Goal: Task Accomplishment & Management: Complete application form

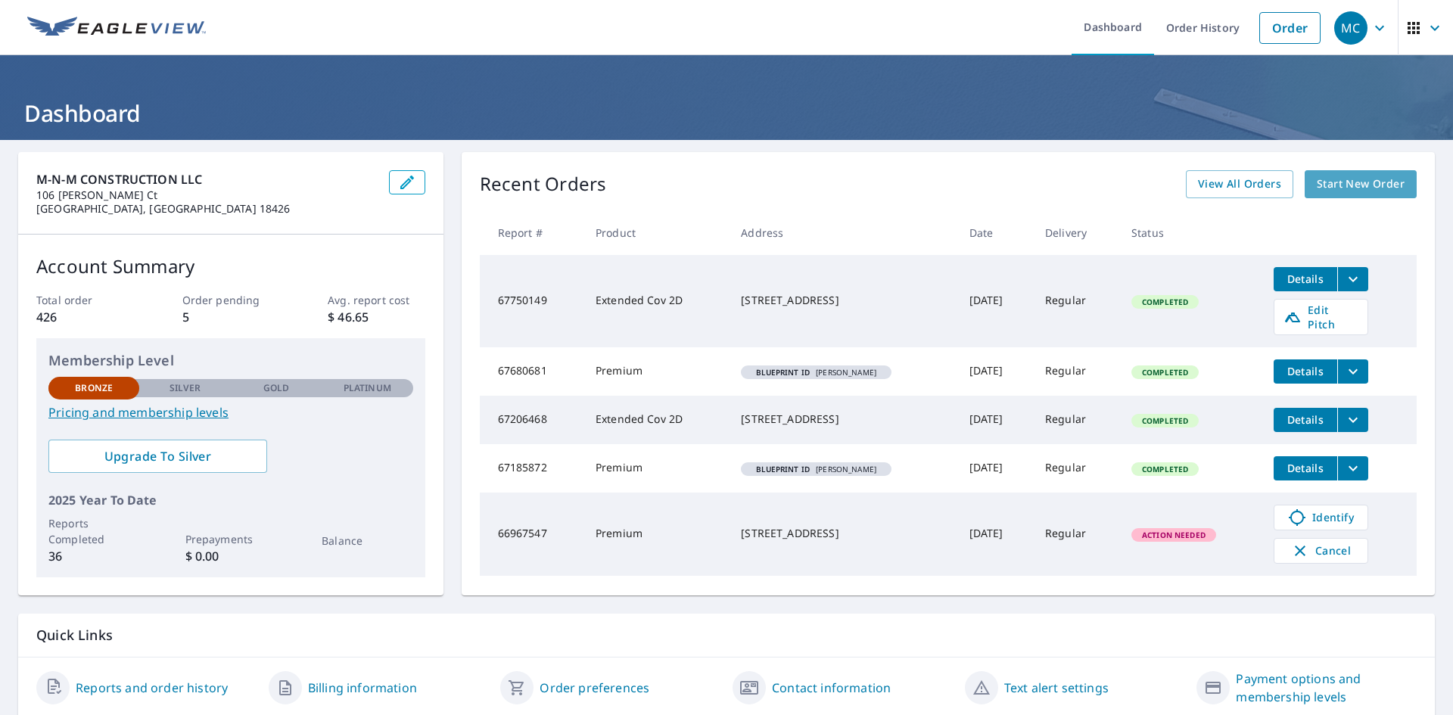
click at [1360, 185] on span "Start New Order" at bounding box center [1361, 184] width 88 height 19
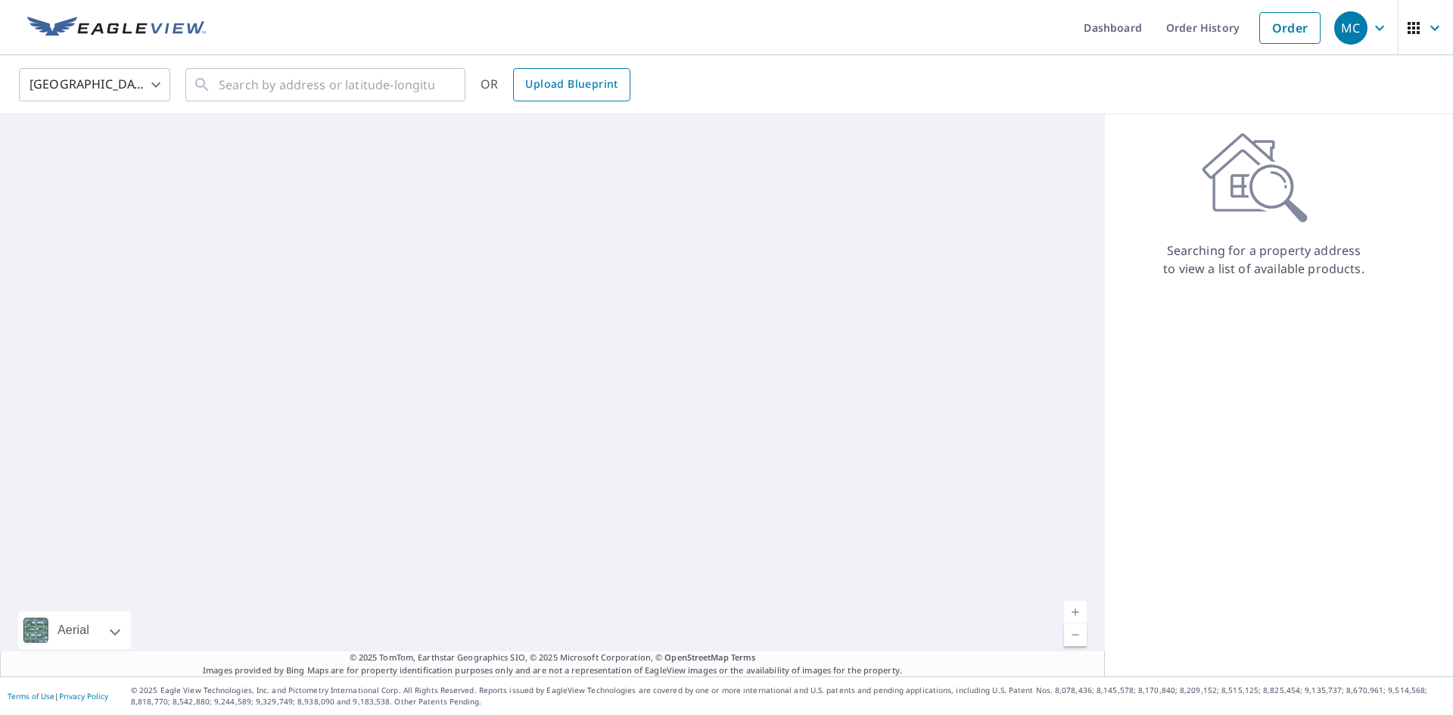
click at [589, 91] on span "Upload Blueprint" at bounding box center [571, 84] width 92 height 19
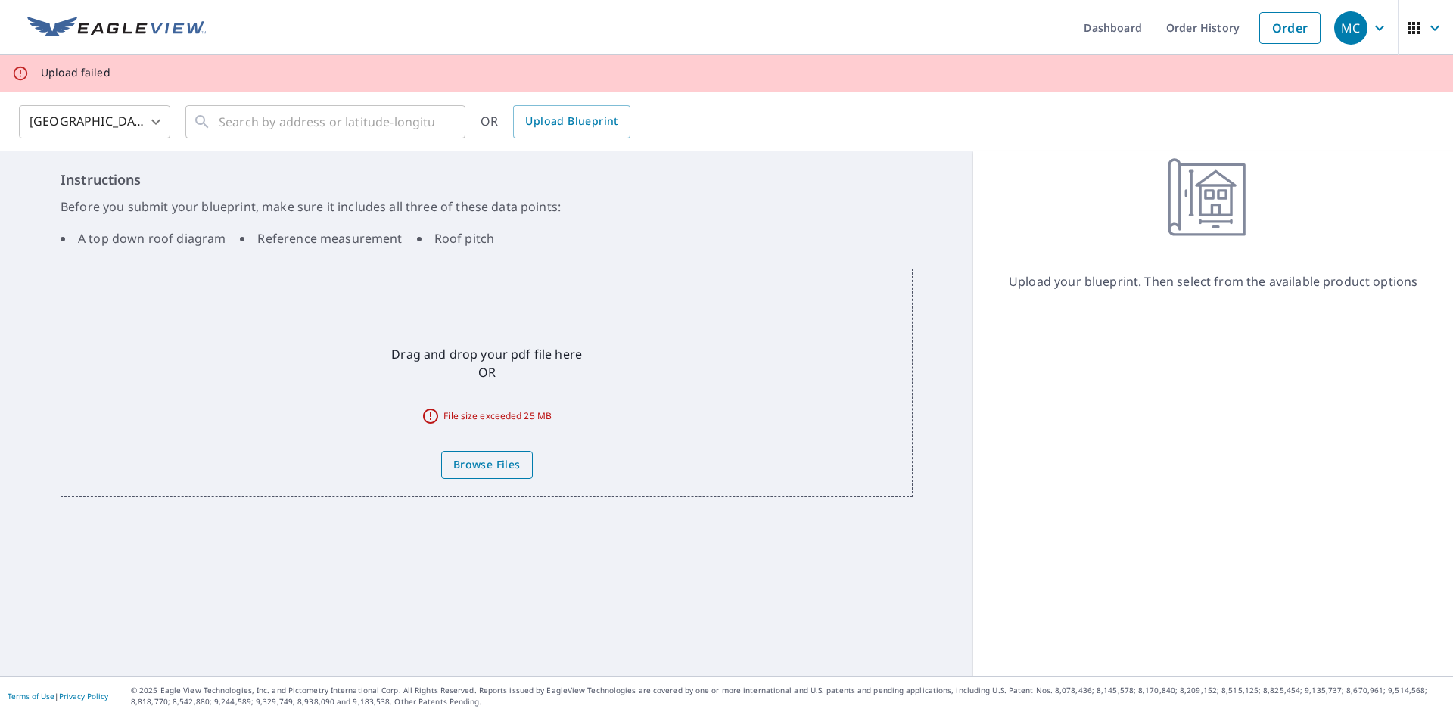
click at [491, 463] on span "Browse Files" at bounding box center [486, 465] width 67 height 19
click at [0, 0] on input "Browse Files" at bounding box center [0, 0] width 0 height 0
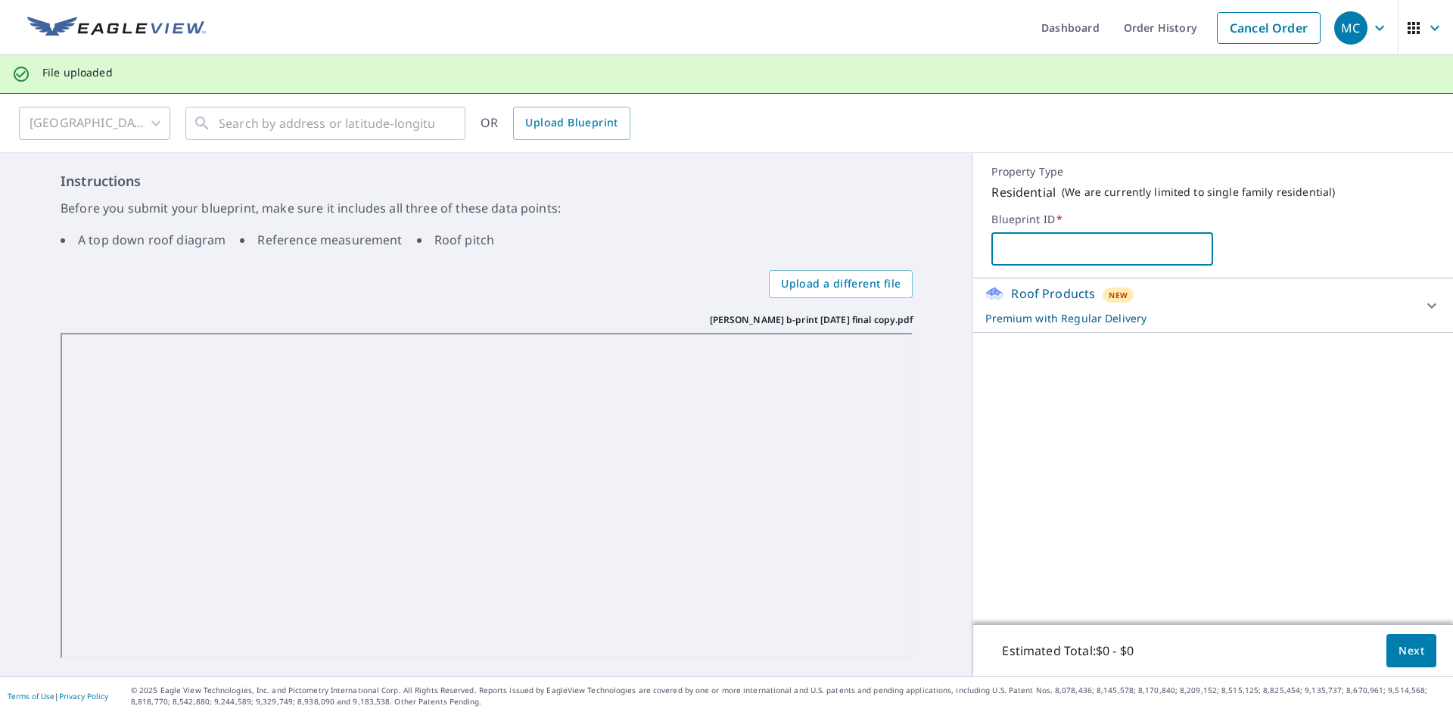
click at [1043, 251] on input "text" at bounding box center [1103, 249] width 222 height 42
type input "[PERSON_NAME]"
click at [1407, 649] on span "Next" at bounding box center [1412, 651] width 26 height 19
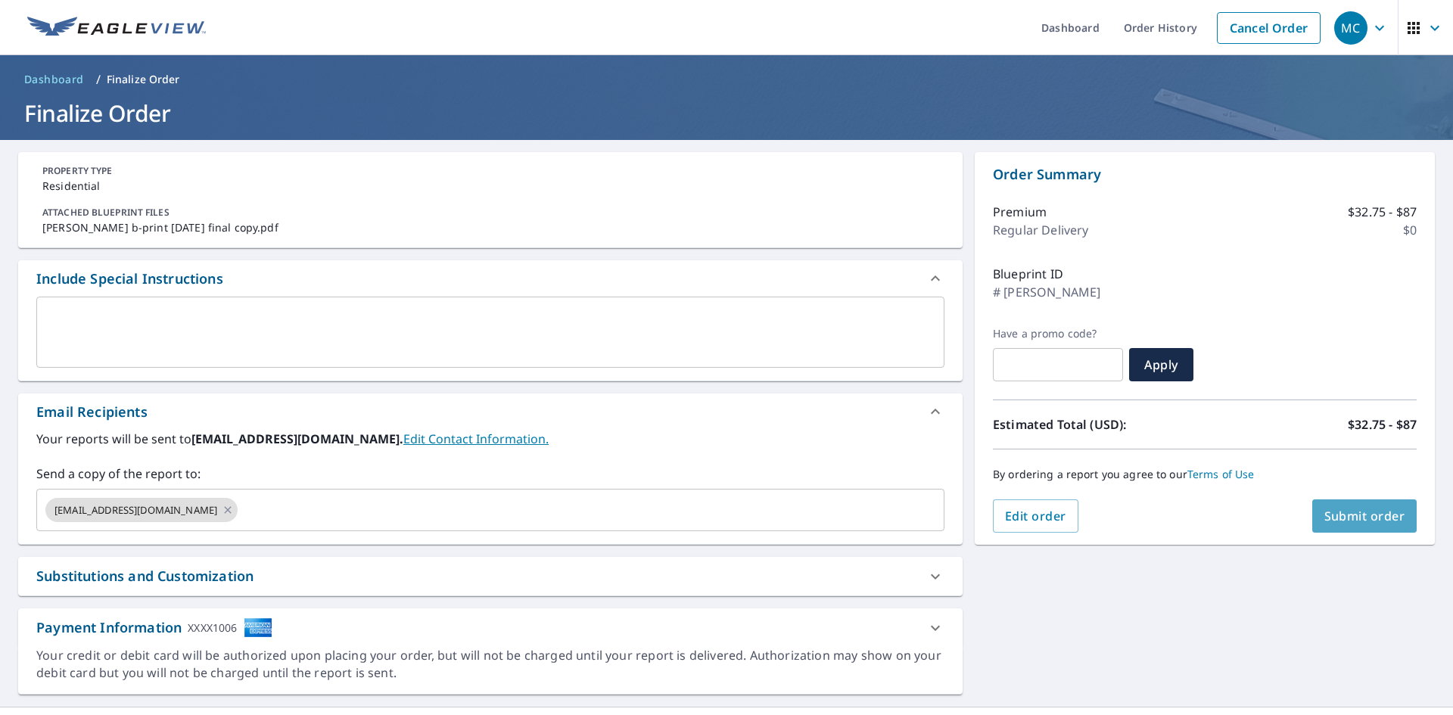
click at [1372, 521] on span "Submit order" at bounding box center [1365, 516] width 81 height 17
checkbox input "true"
